Goal: Navigation & Orientation: Find specific page/section

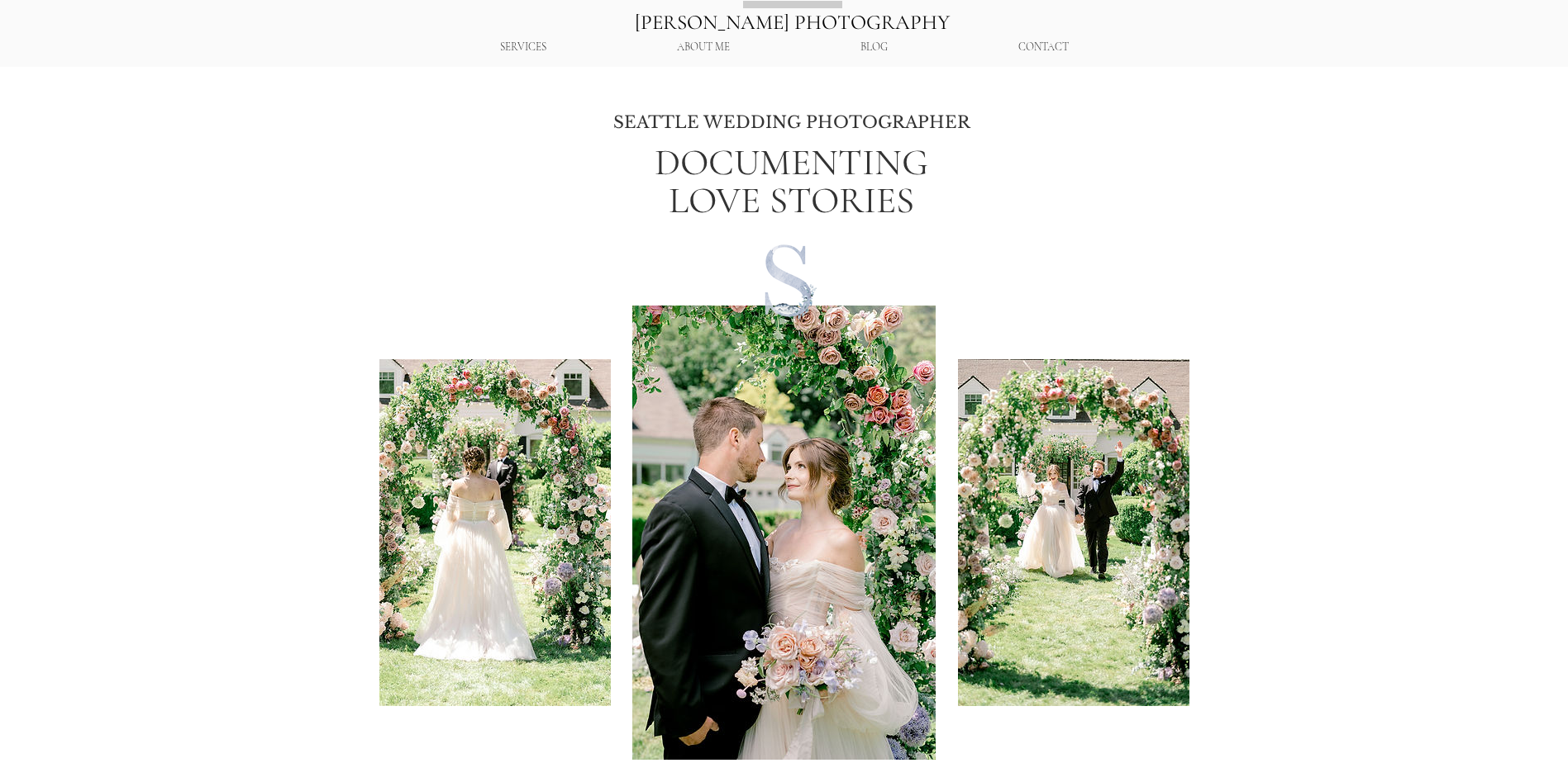
click at [511, 47] on p "SERVICES" at bounding box center [523, 47] width 63 height 29
click at [519, 41] on p "SERVICES" at bounding box center [523, 47] width 63 height 29
click at [524, 127] on p "FAMILY PORTRAITS" at bounding box center [523, 125] width 109 height 23
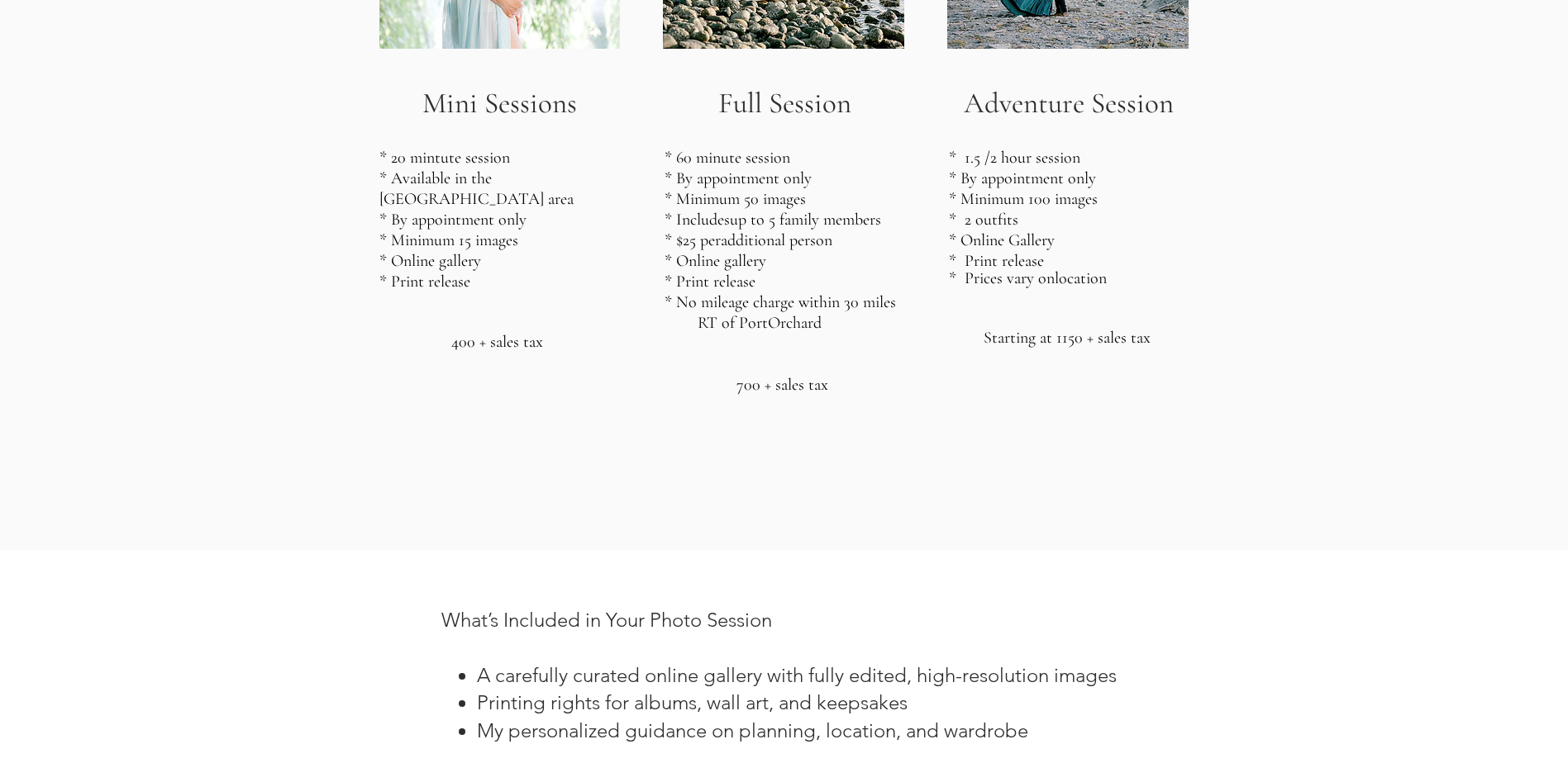
scroll to position [2065, 0]
